Goal: Task Accomplishment & Management: Use online tool/utility

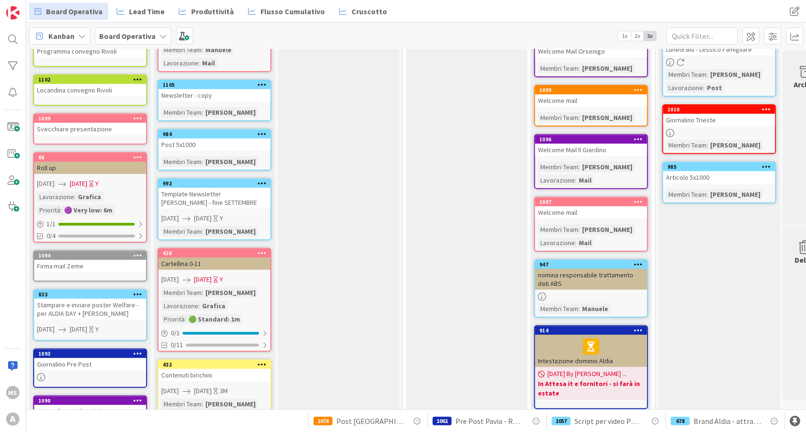
scroll to position [243, 0]
click at [195, 341] on div "0/11" at bounding box center [215, 345] width 112 height 12
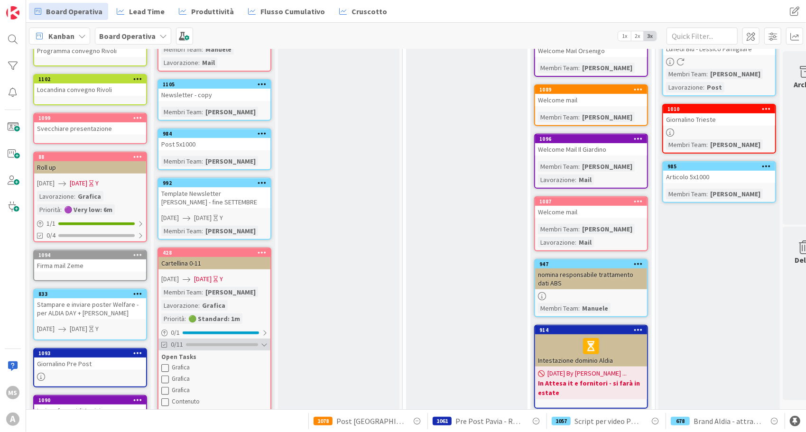
scroll to position [298, 0]
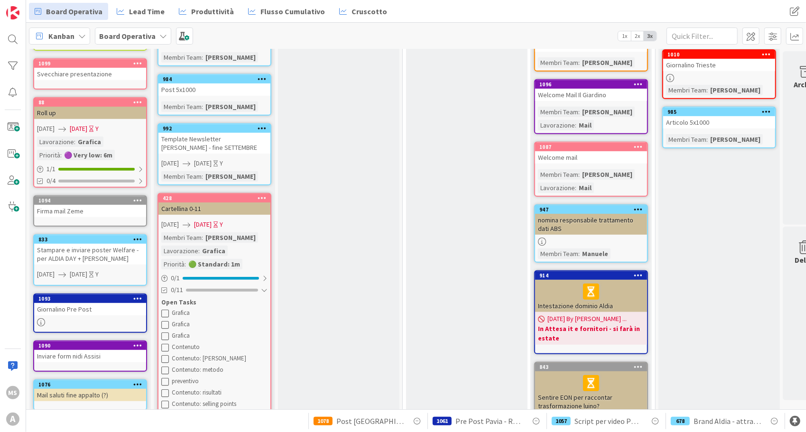
click at [218, 203] on div "Cartellina 0-11" at bounding box center [215, 209] width 112 height 12
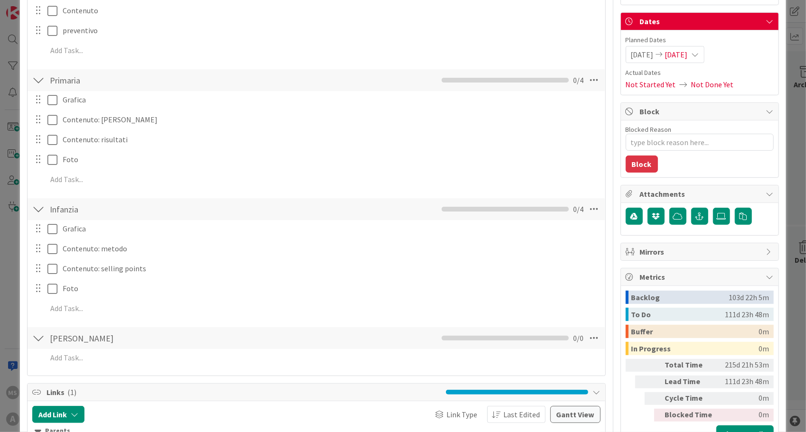
scroll to position [201, 0]
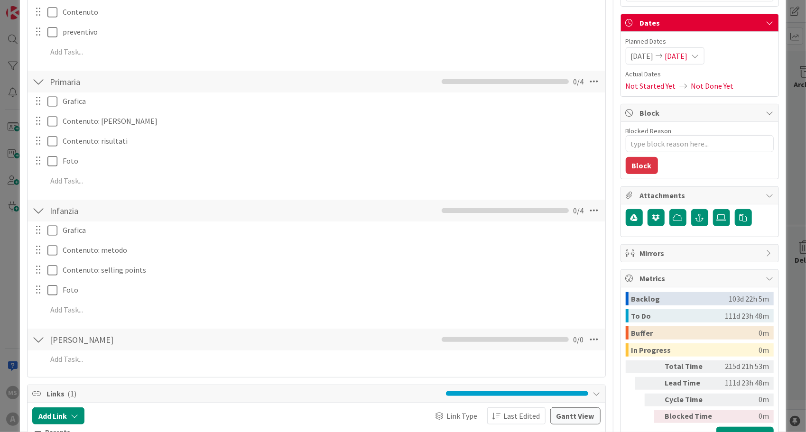
click at [34, 341] on div at bounding box center [38, 339] width 12 height 17
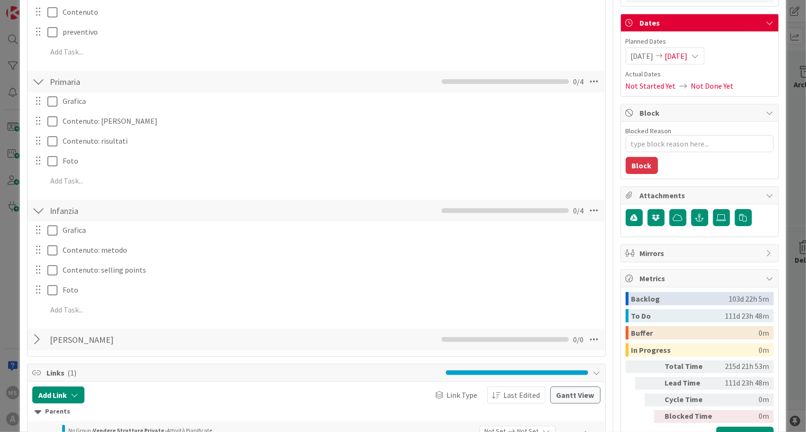
click at [34, 341] on div at bounding box center [38, 339] width 12 height 17
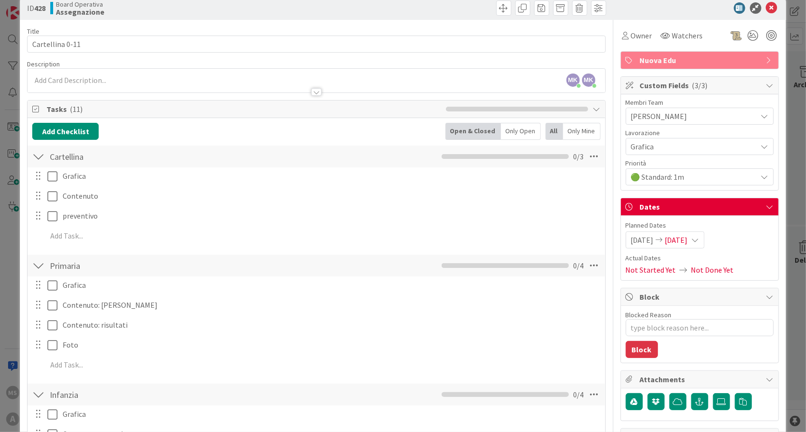
scroll to position [0, 0]
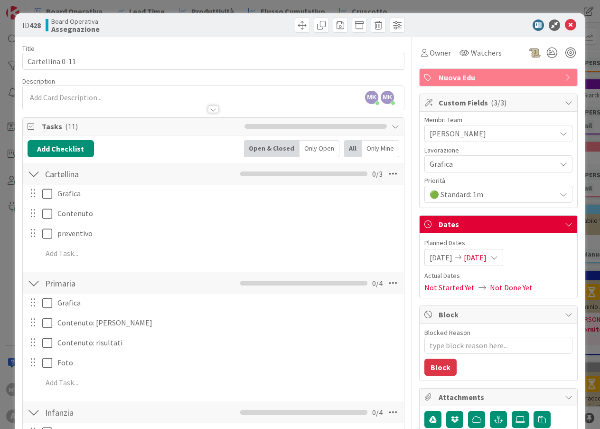
type textarea "x"
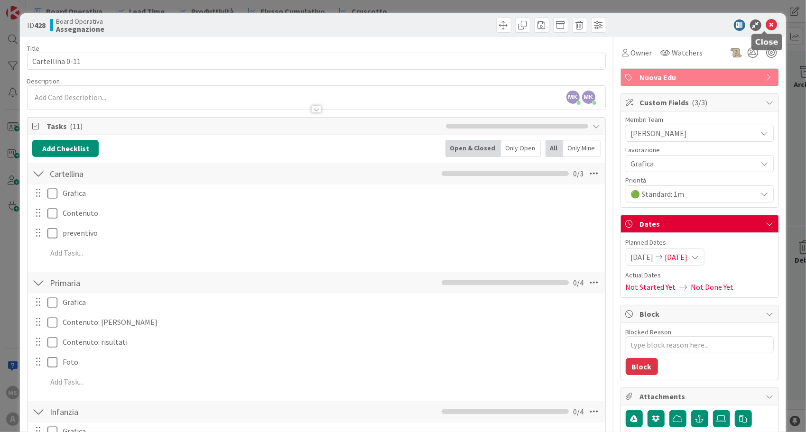
click at [766, 20] on icon at bounding box center [771, 24] width 11 height 11
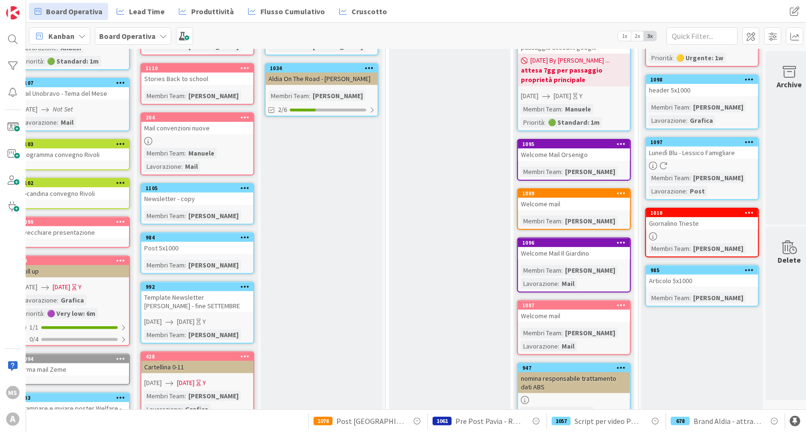
scroll to position [0, 17]
